Goal: Information Seeking & Learning: Check status

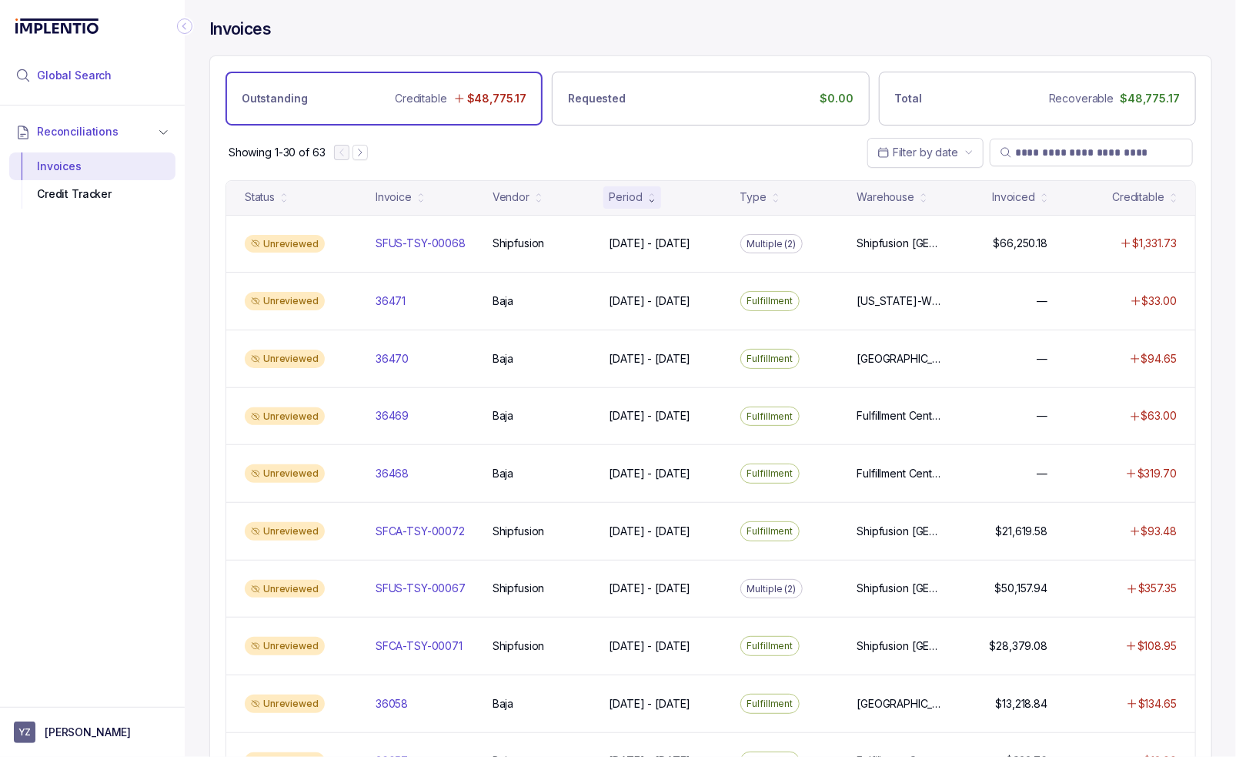
click at [117, 89] on li "Global Search" at bounding box center [92, 76] width 166 height 34
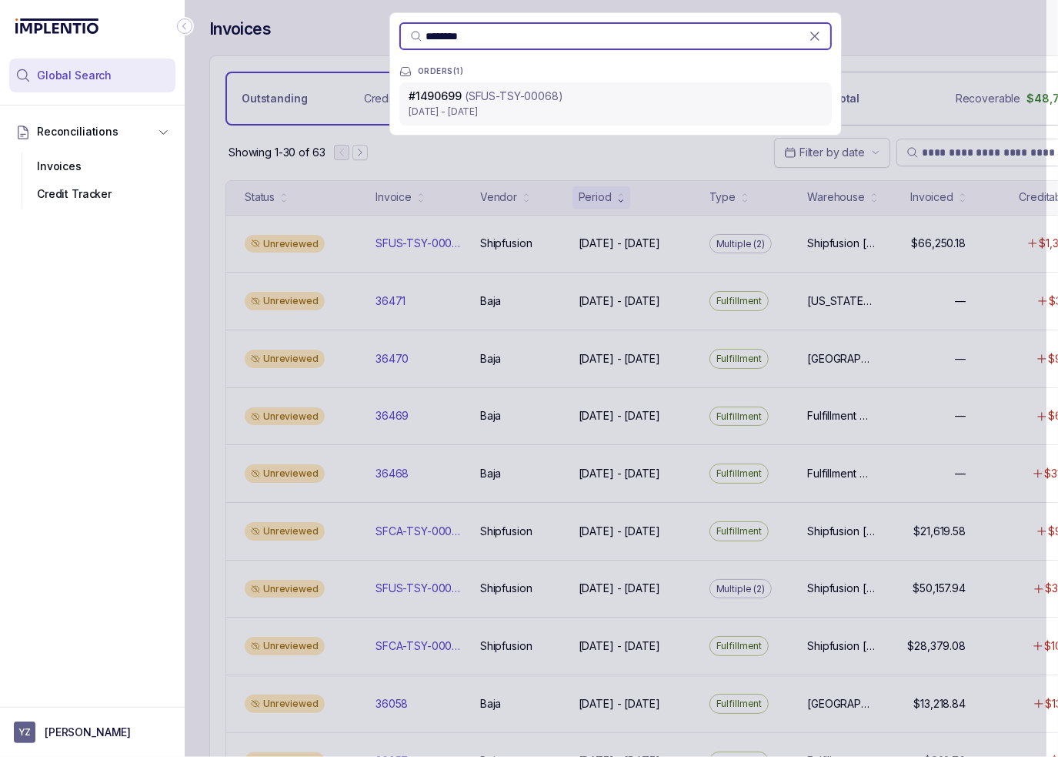
type input "********"
click at [594, 100] on div "#1490699 (SFUS-TSY-00068)" at bounding box center [616, 96] width 414 height 15
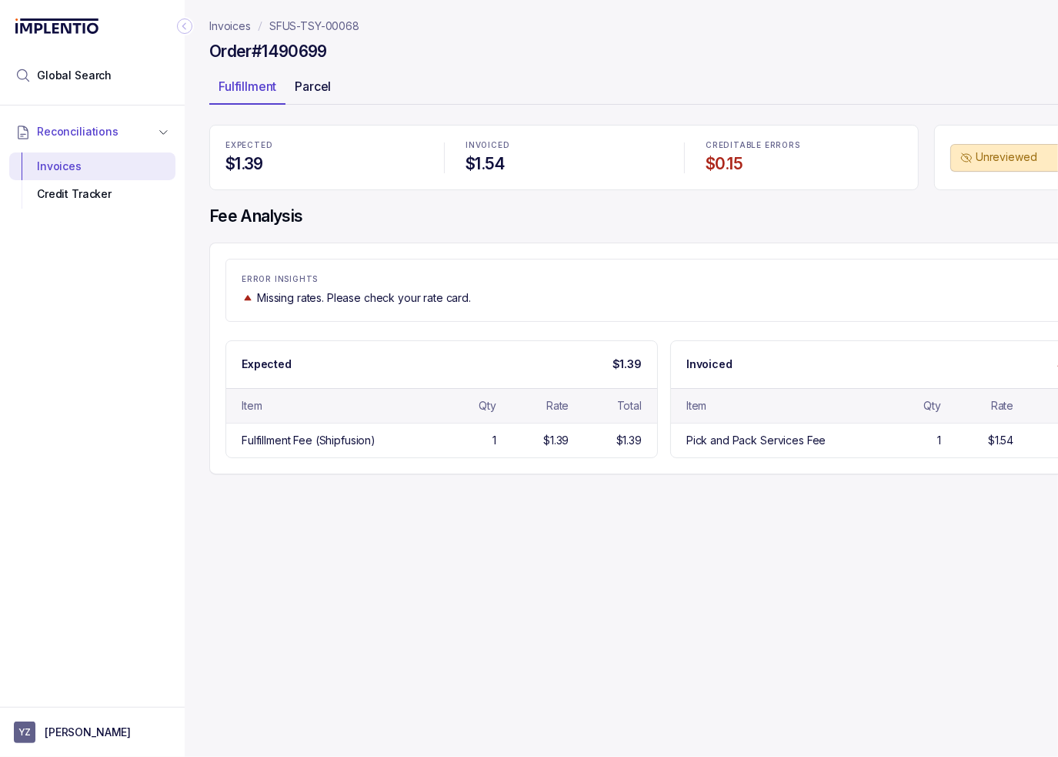
click at [326, 85] on p "Parcel" at bounding box center [313, 86] width 36 height 18
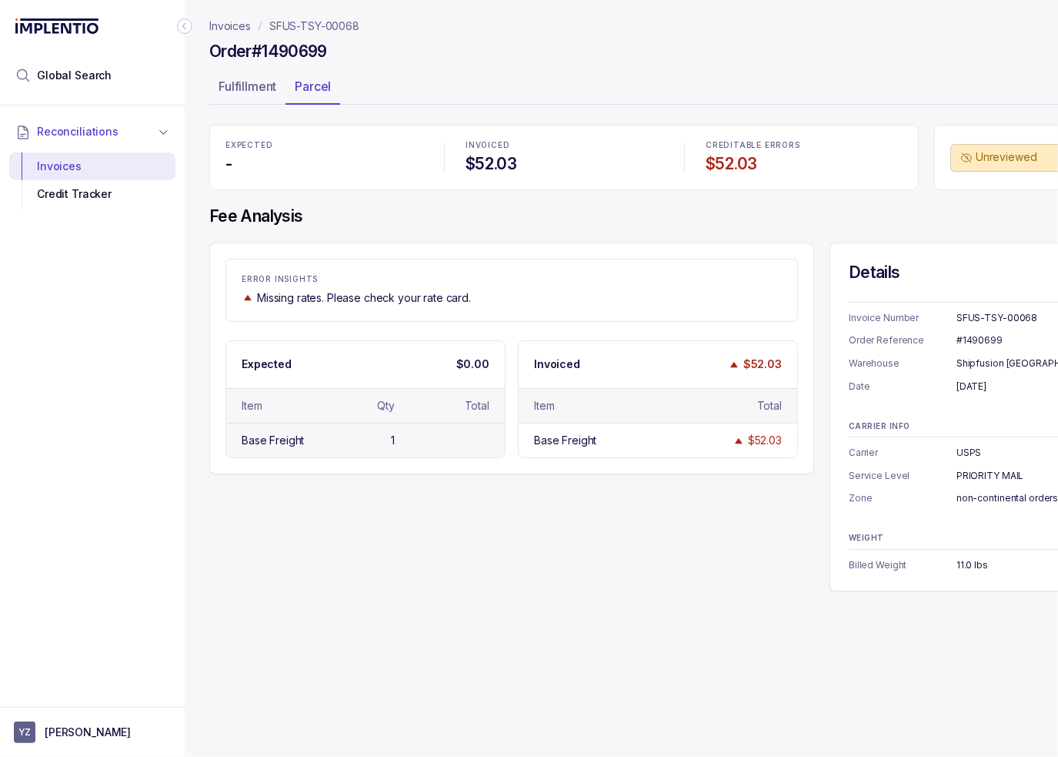
click at [478, 455] on div "Base Freight 1" at bounding box center [365, 440] width 279 height 35
drag, startPoint x: 523, startPoint y: 542, endPoint x: 522, endPoint y: 533, distance: 8.6
click at [523, 542] on div "ERROR INSIGHTS Missing rates. Please check your rate card. Expected $0.00 Item …" at bounding box center [664, 416] width 910 height 349
click at [521, 532] on div "ERROR INSIGHTS Missing rates. Please check your rate card. Expected $0.00 Item …" at bounding box center [664, 416] width 910 height 349
click at [180, 28] on icon "Collapse Icon" at bounding box center [184, 25] width 15 height 15
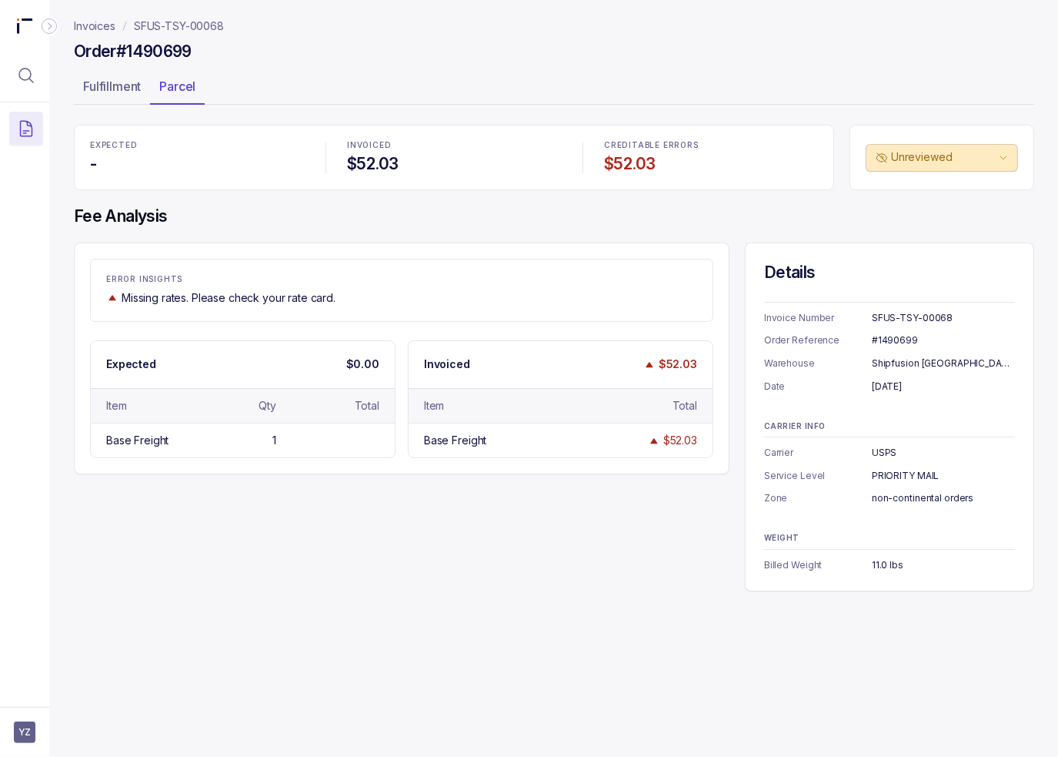
click at [455, 52] on div "Order #1490699" at bounding box center [554, 54] width 961 height 28
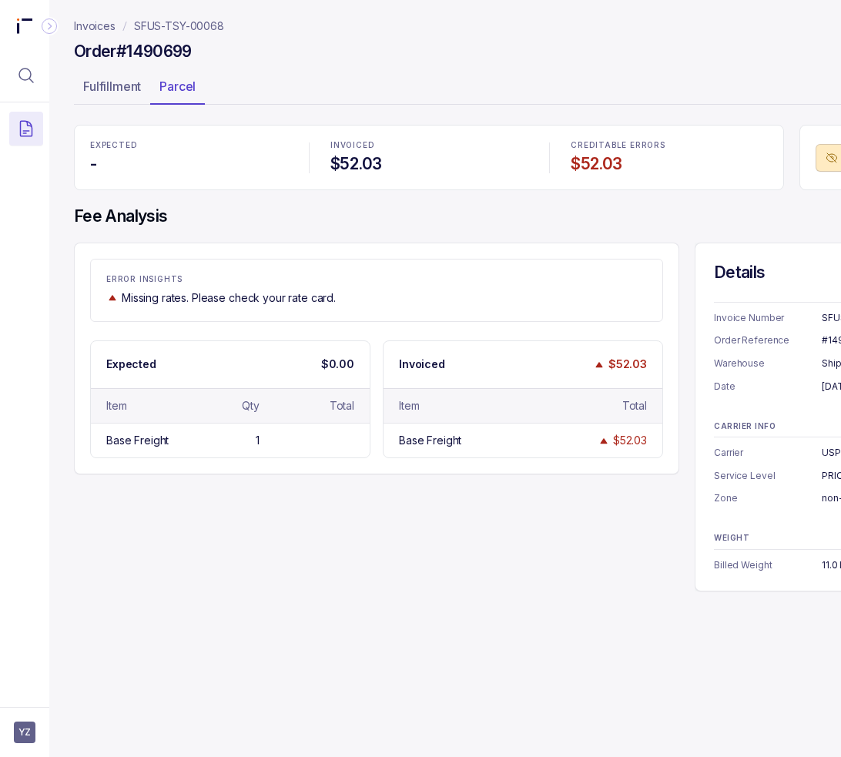
click at [218, 25] on p "SFUS-TSY-00068" at bounding box center [179, 25] width 90 height 15
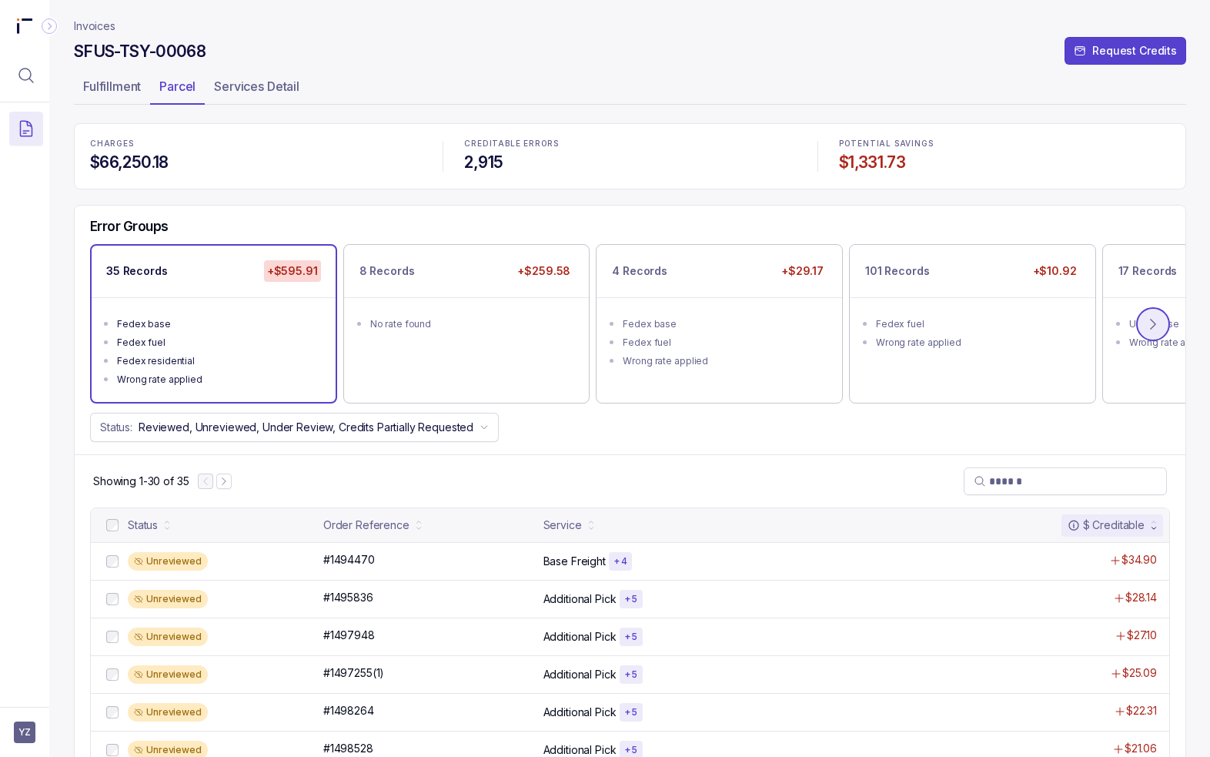
click at [1155, 332] on button at bounding box center [1153, 324] width 34 height 34
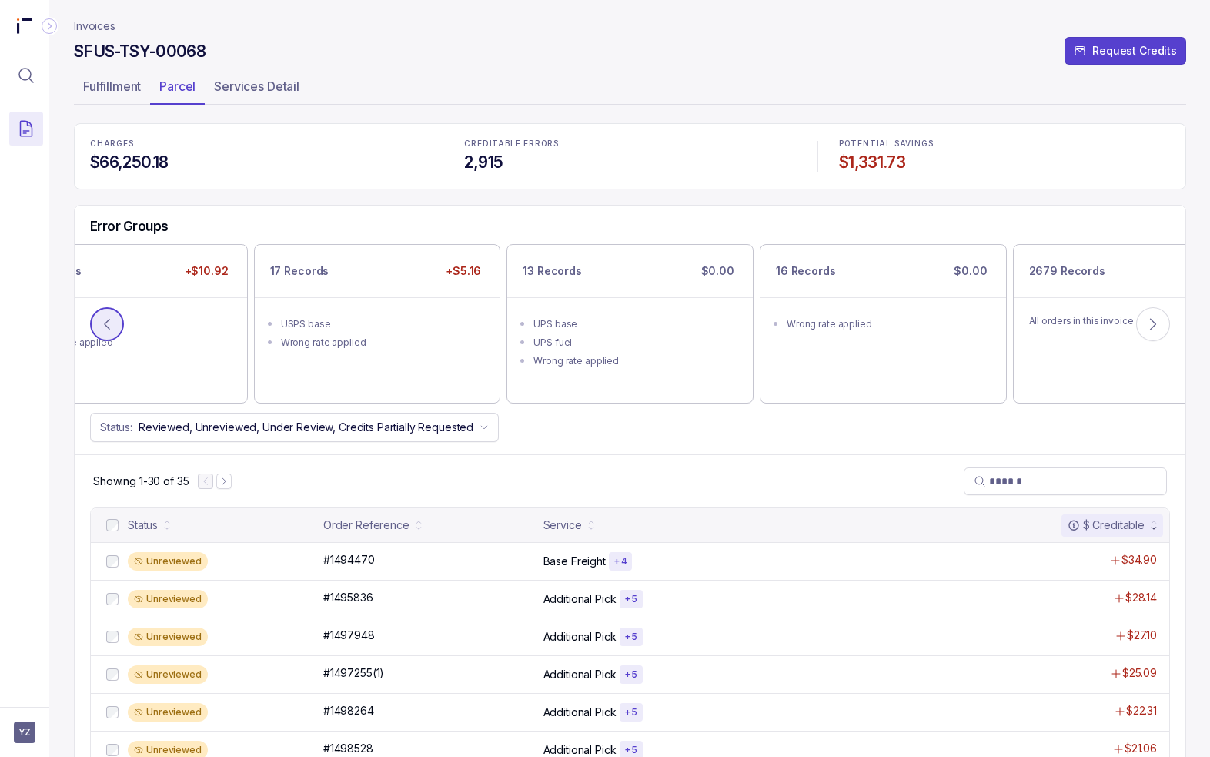
click at [110, 323] on icon at bounding box center [106, 323] width 15 height 15
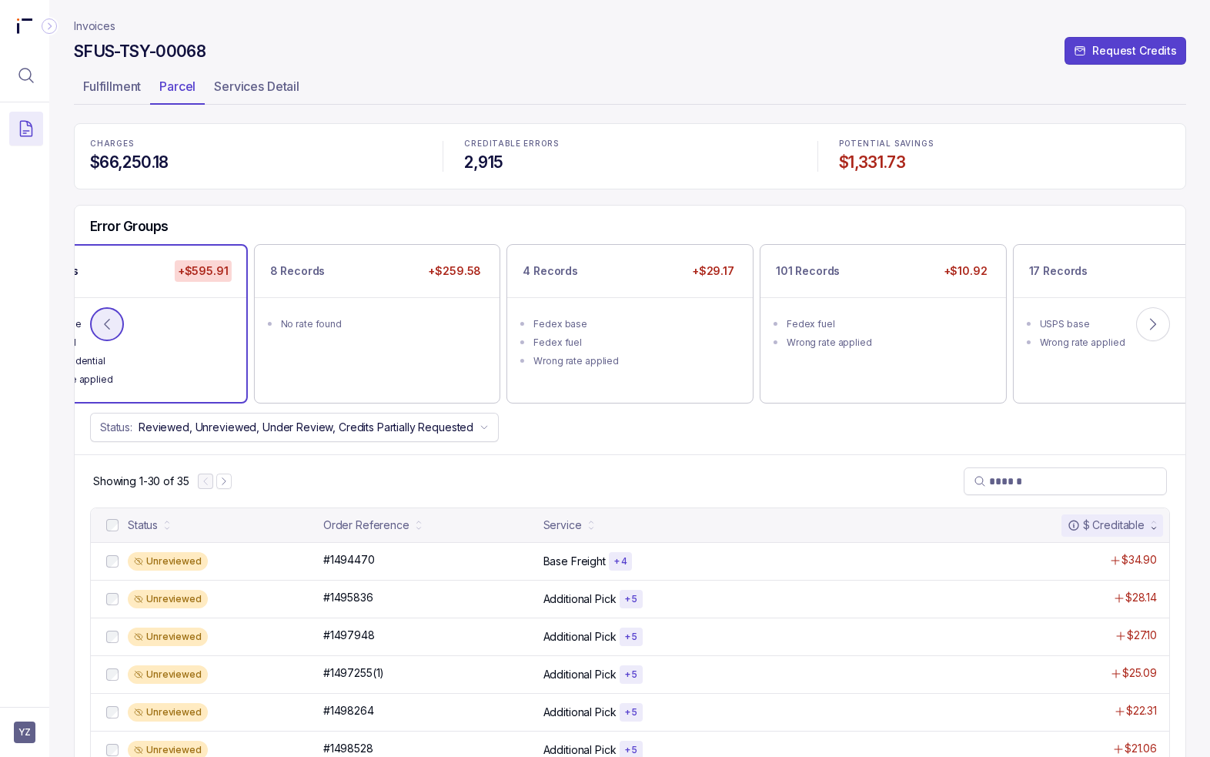
click at [110, 323] on icon at bounding box center [106, 323] width 15 height 15
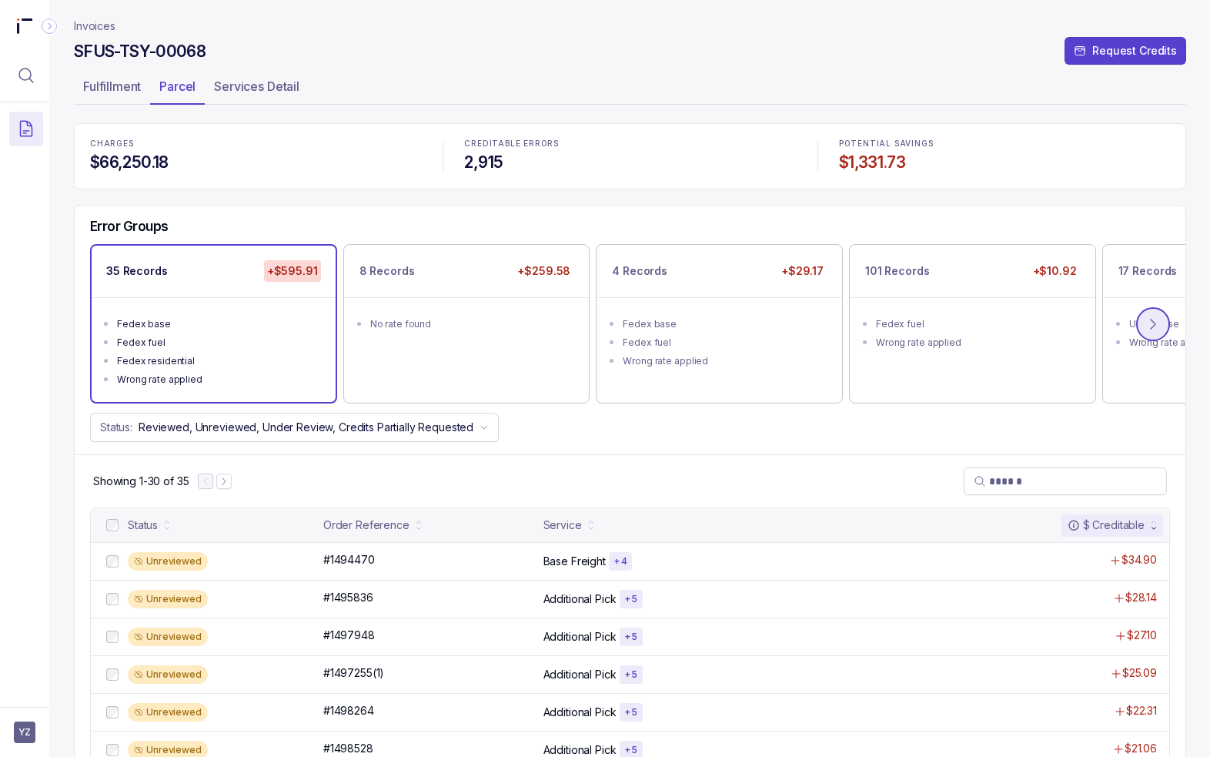
click at [1159, 323] on icon at bounding box center [1152, 323] width 15 height 15
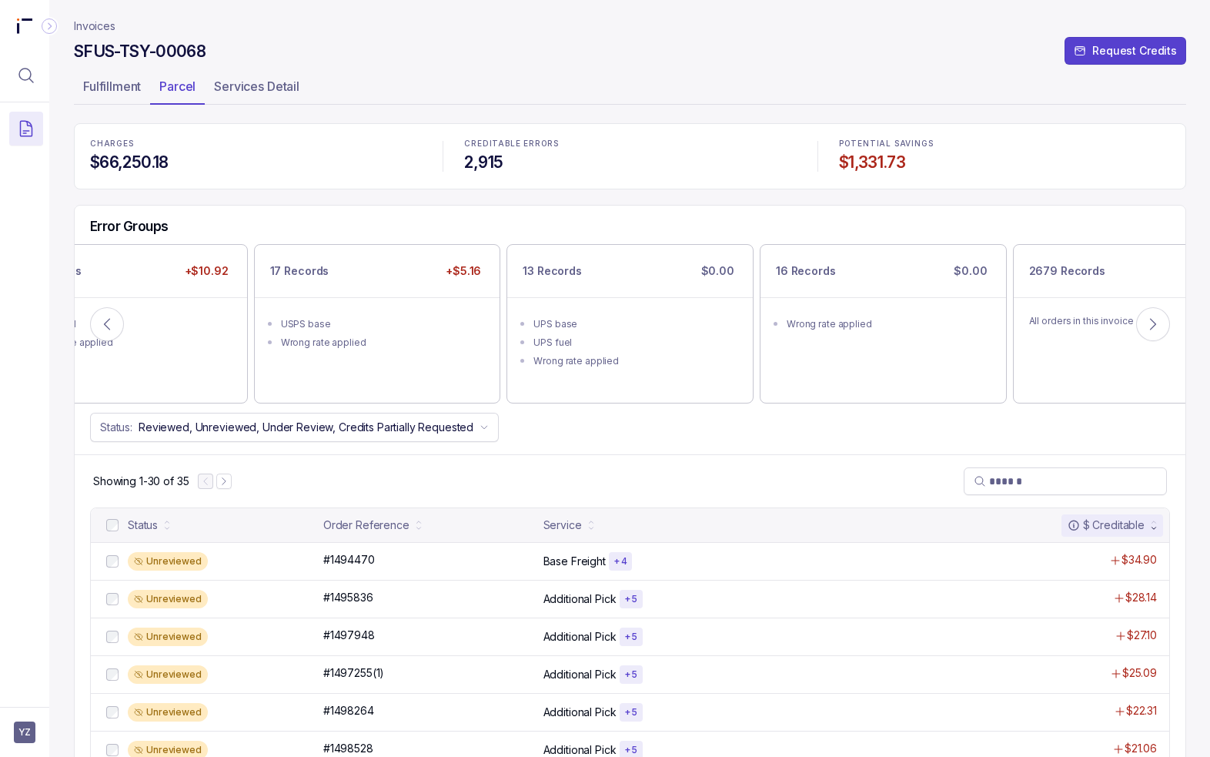
click at [1008, 142] on p "POTENTIAL SAVINGS" at bounding box center [1004, 143] width 331 height 9
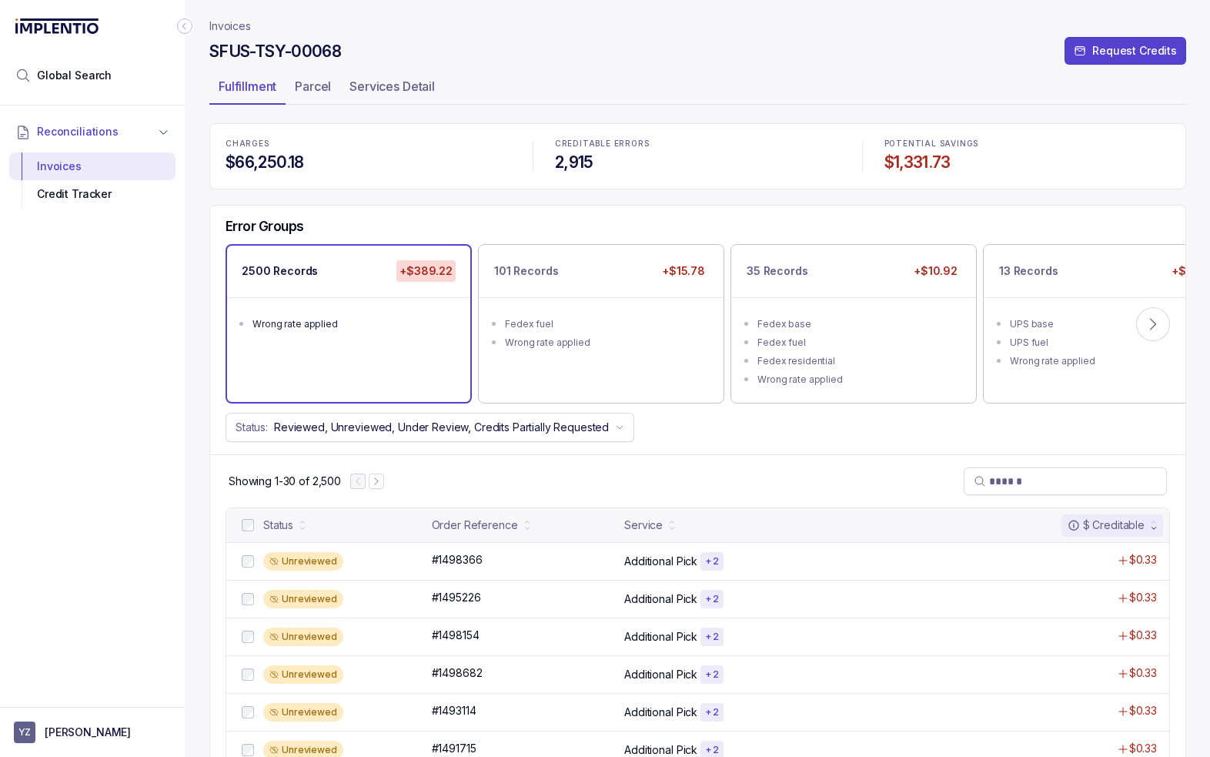
click at [535, 218] on div "Error Groups" at bounding box center [697, 231] width 975 height 26
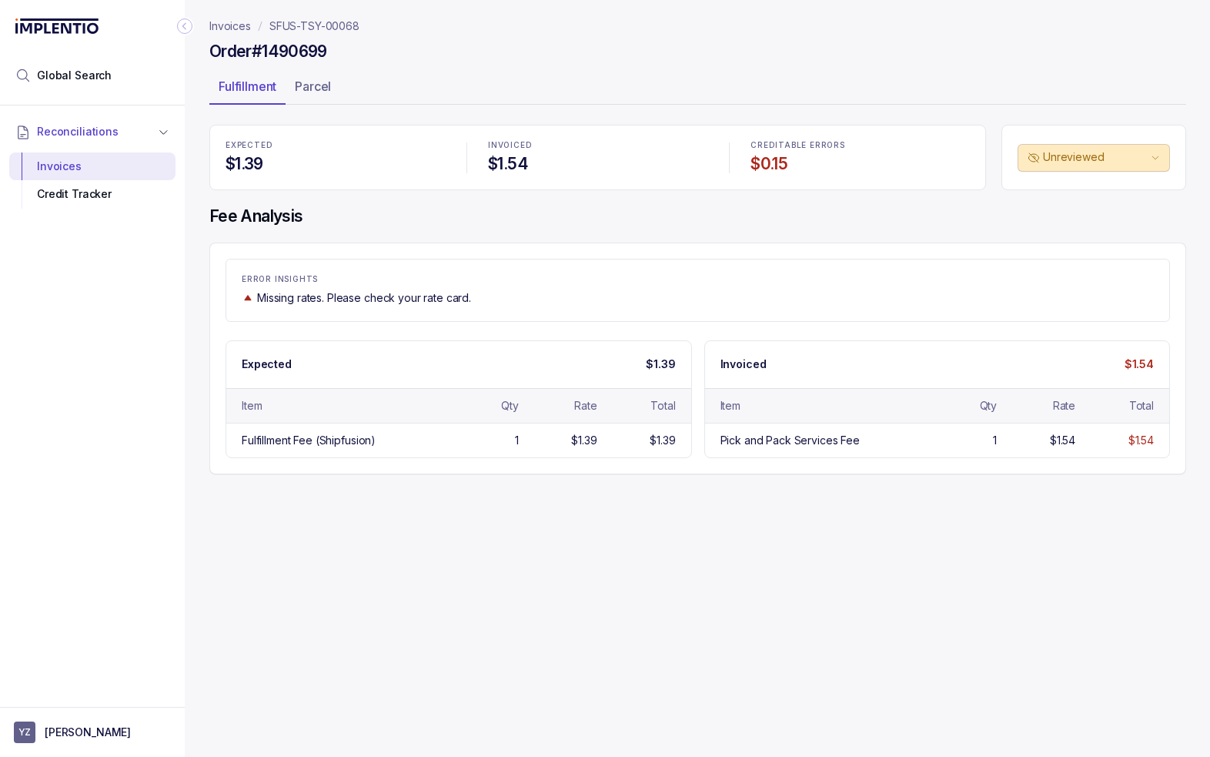
drag, startPoint x: 287, startPoint y: 23, endPoint x: 383, endPoint y: 51, distance: 99.4
click at [287, 23] on p "SFUS-TSY-00068" at bounding box center [314, 25] width 90 height 15
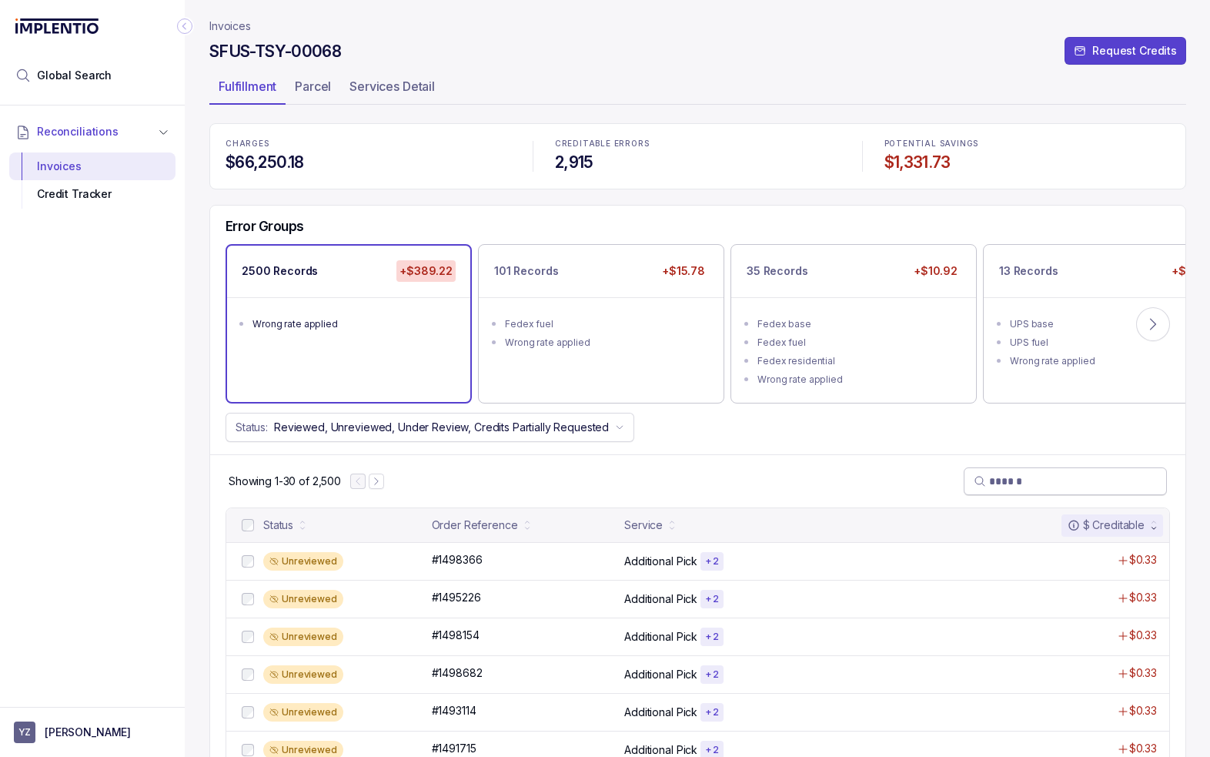
click at [1009, 477] on input "search" at bounding box center [1073, 480] width 168 height 15
paste input "********"
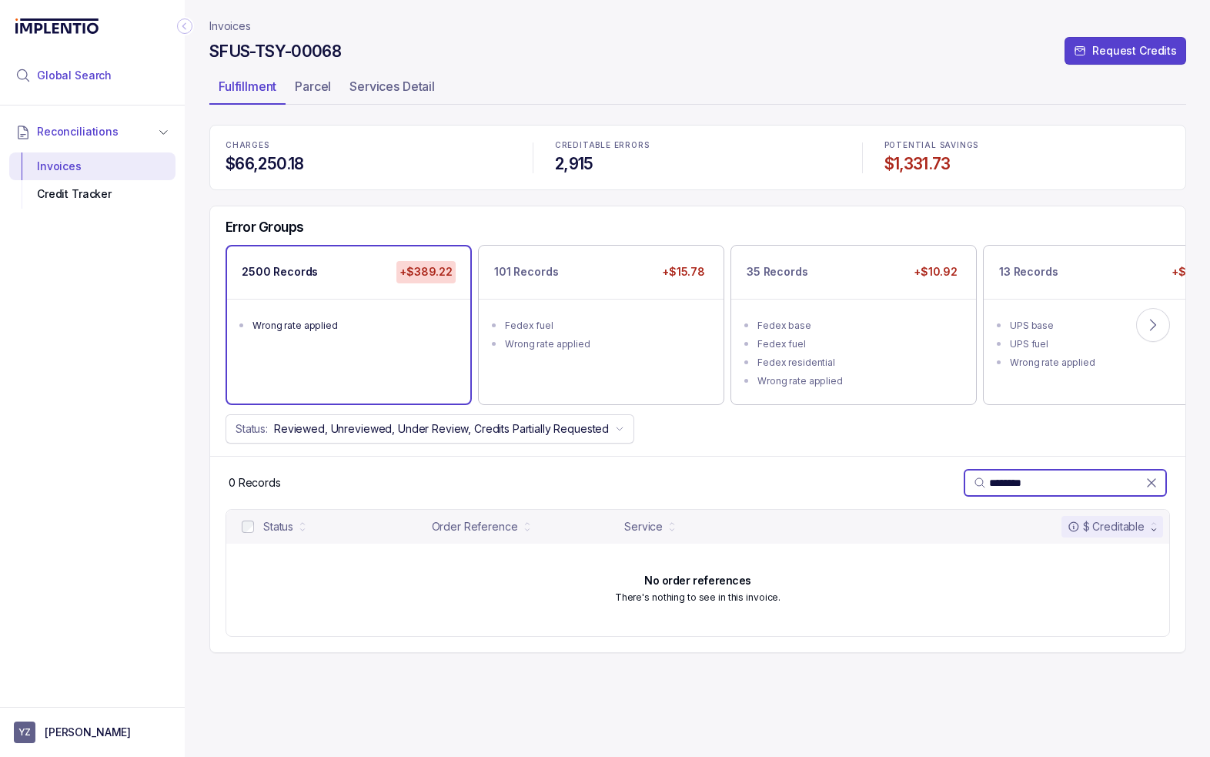
type input "********"
click at [88, 65] on li "Global Search" at bounding box center [92, 76] width 166 height 34
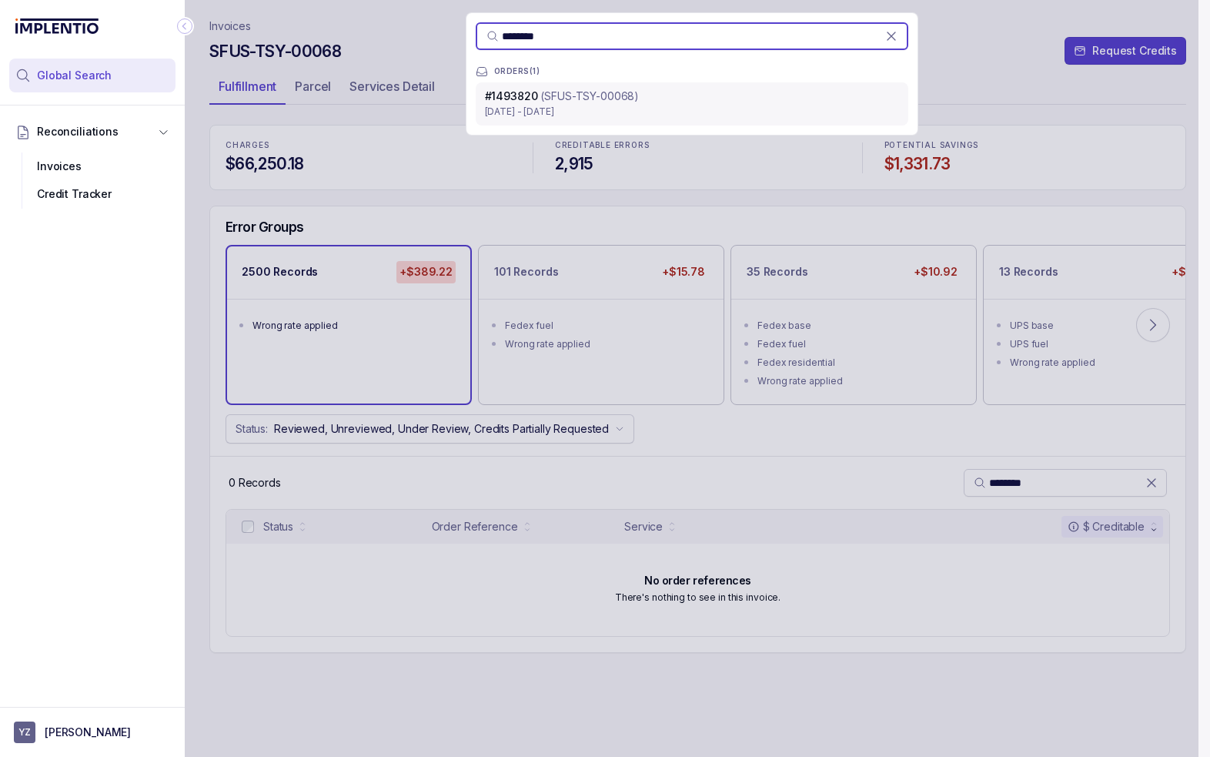
type input "********"
click at [674, 105] on p "[DATE] - [DATE]" at bounding box center [692, 111] width 414 height 15
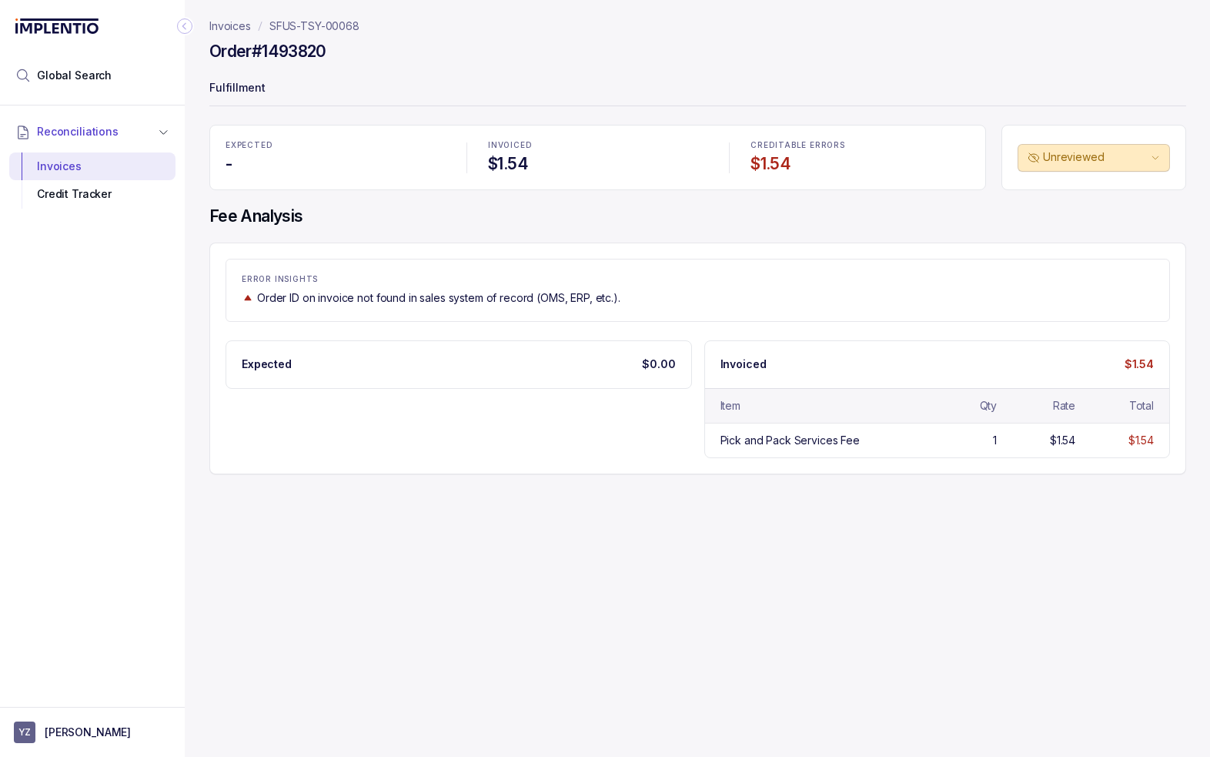
click at [684, 284] on div "ERROR INSIGHTS Order ID on invoice not found in sales system of record (OMS, ER…" at bounding box center [697, 290] width 943 height 31
click at [708, 557] on div "Invoices SFUS-TSY-00068 Order #1493820 Fulfillment EXPECTED - INVOICED $1.54 CR…" at bounding box center [692, 378] width 1014 height 757
click at [278, 301] on p "Order ID on invoice not found in sales system of record (OMS, ERP, etc.)." at bounding box center [438, 297] width 363 height 15
click at [302, 49] on h4 "Order #1493820" at bounding box center [267, 52] width 117 height 22
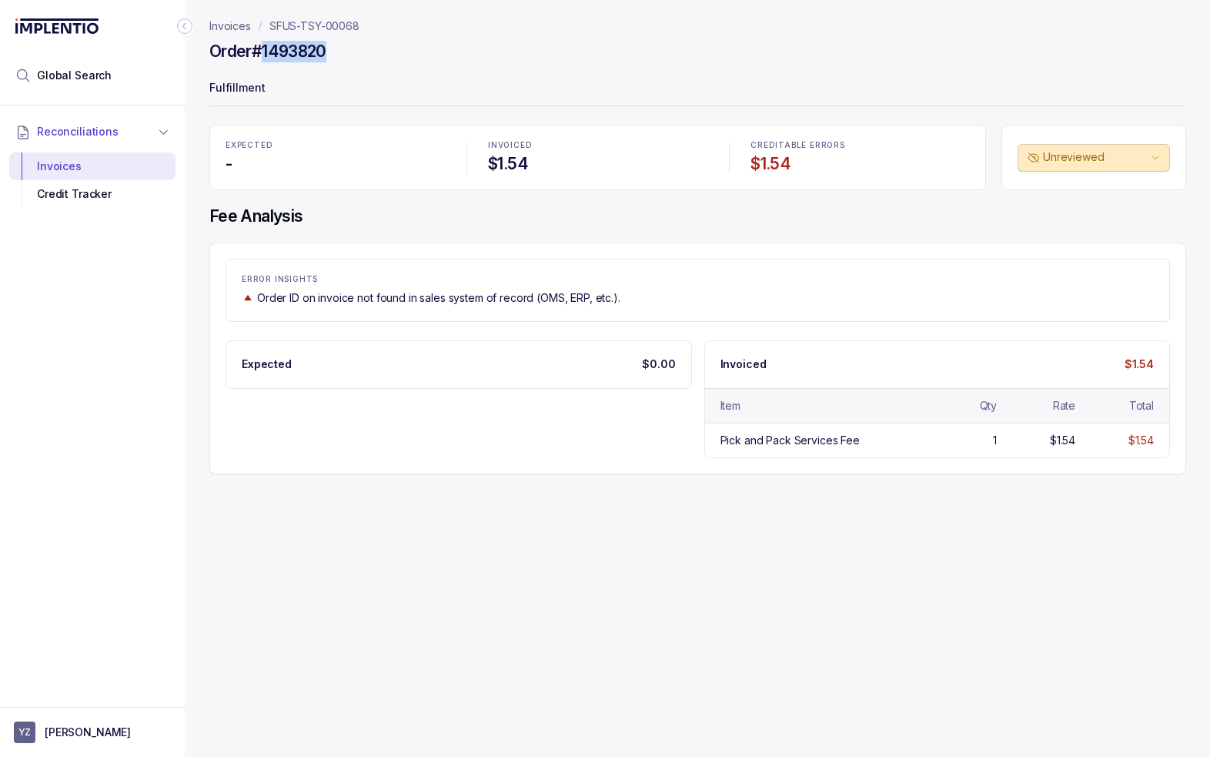
copy h4 "1493820"
click at [862, 298] on div "Order ID on invoice not found in sales system of record (OMS, ERP, etc.)." at bounding box center [698, 297] width 912 height 15
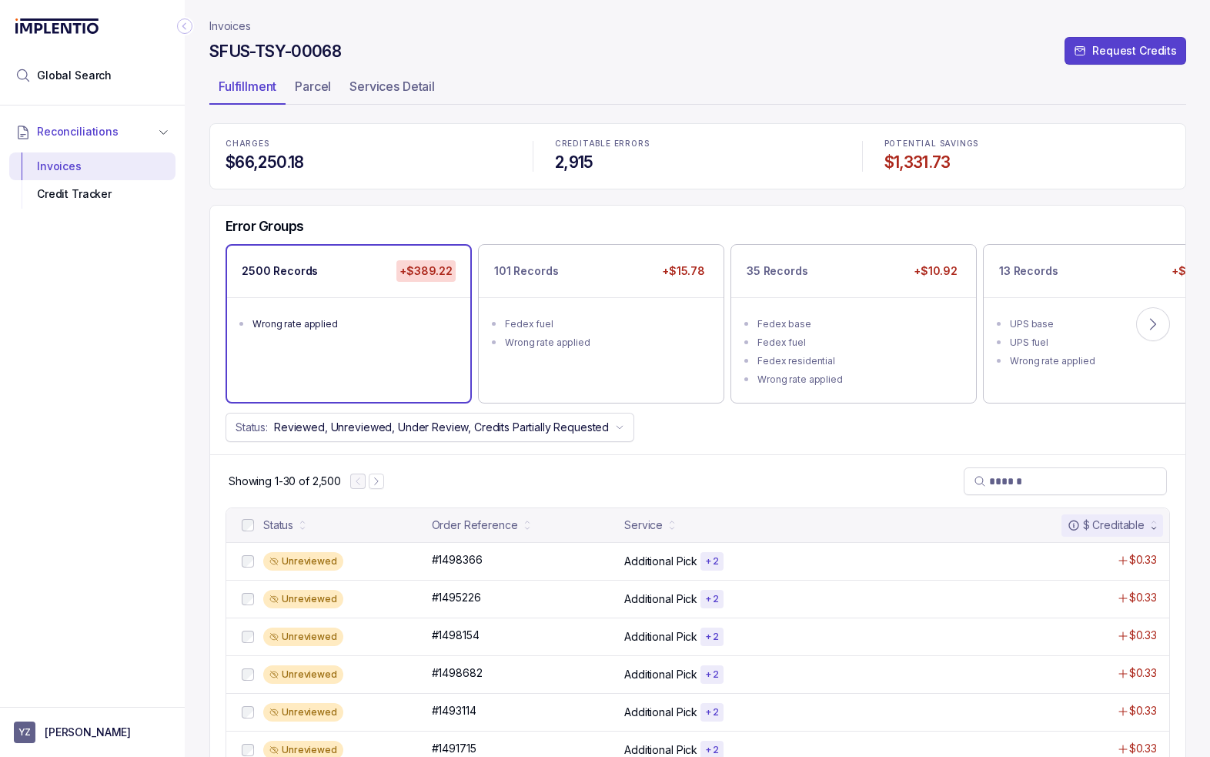
click at [1025, 58] on div "SFUS-TSY-00068 Request Credits" at bounding box center [697, 54] width 977 height 28
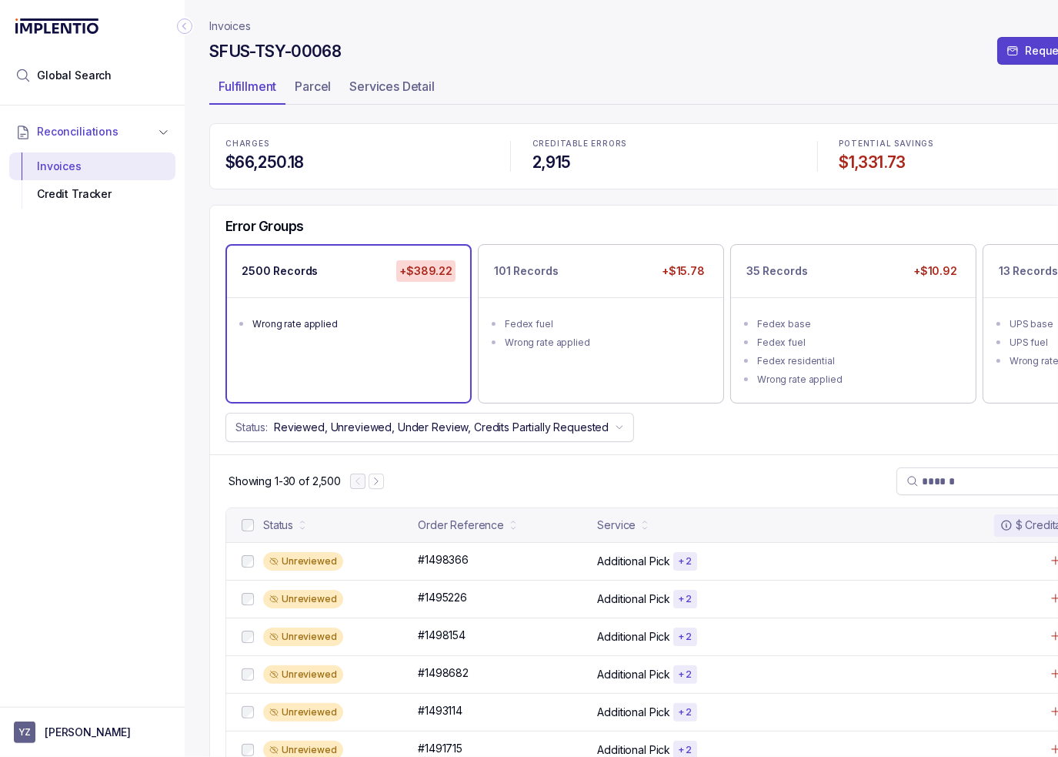
click at [750, 225] on div "Error Groups" at bounding box center [664, 231] width 908 height 26
click at [543, 206] on div "Error Groups 2500 Records +$389.22 Wrong rate applied 101 Records +$15.78 Fedex…" at bounding box center [664, 330] width 908 height 249
